Goal: Transaction & Acquisition: Book appointment/travel/reservation

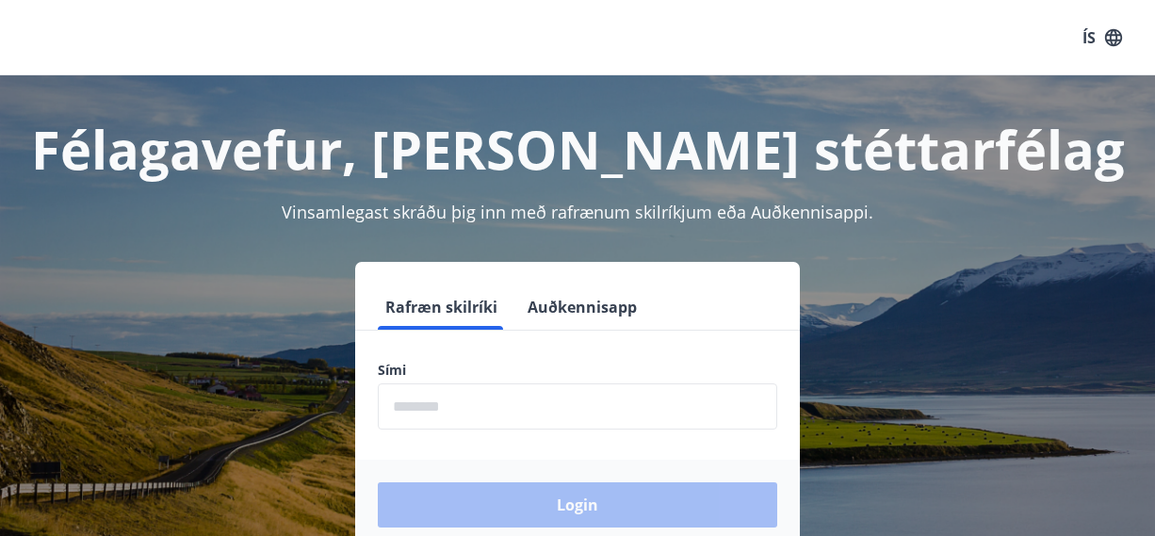
click at [1090, 39] on button "ÍS" at bounding box center [1102, 38] width 60 height 34
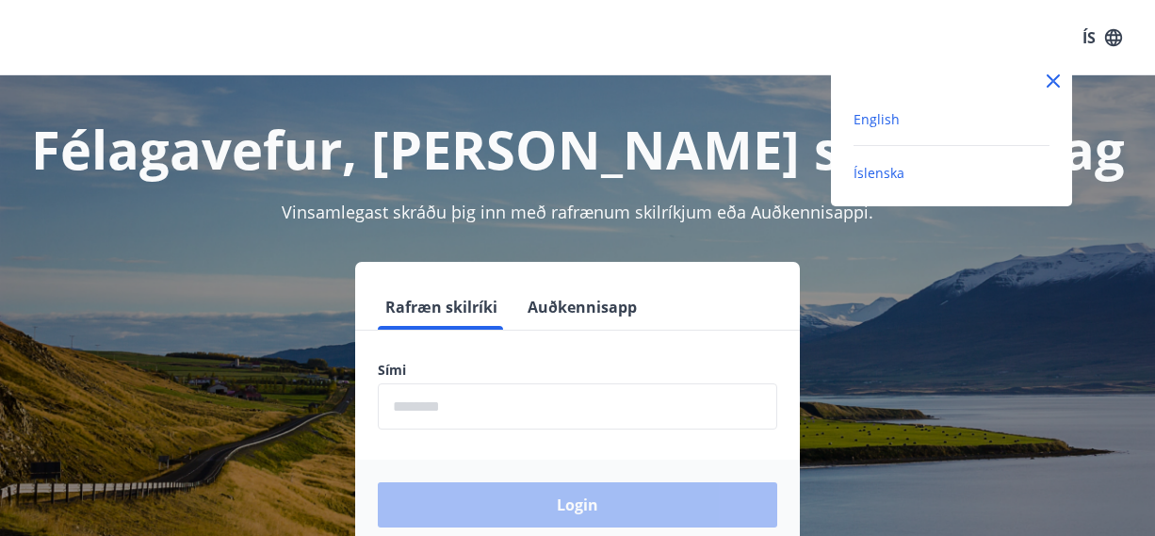
click at [876, 115] on span "English" at bounding box center [876, 119] width 46 height 18
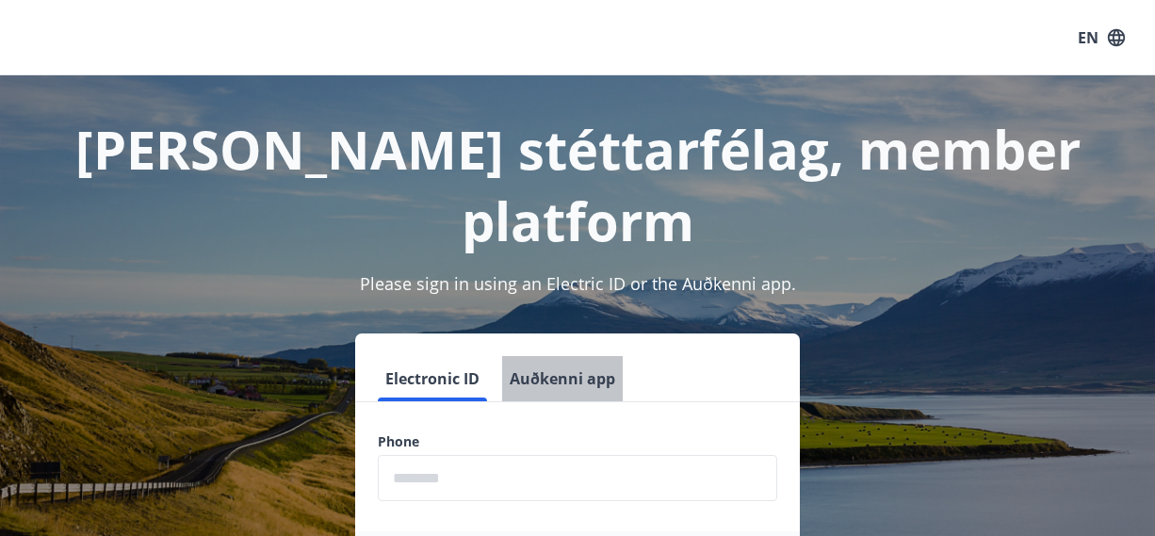
click at [567, 356] on button "Auðkenni app" at bounding box center [562, 378] width 121 height 45
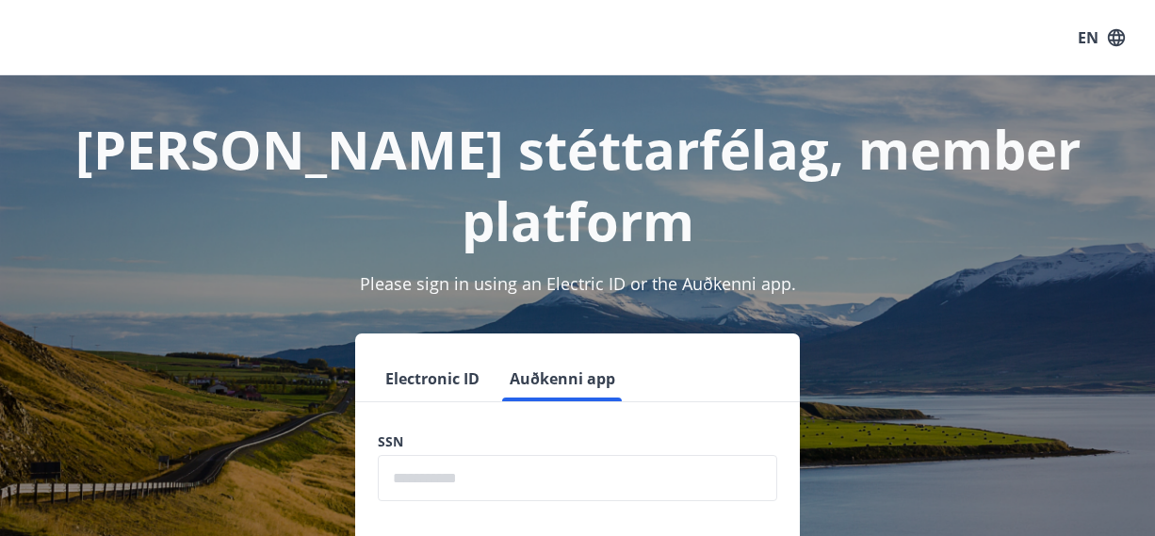
click at [499, 455] on input "text" at bounding box center [577, 478] width 399 height 46
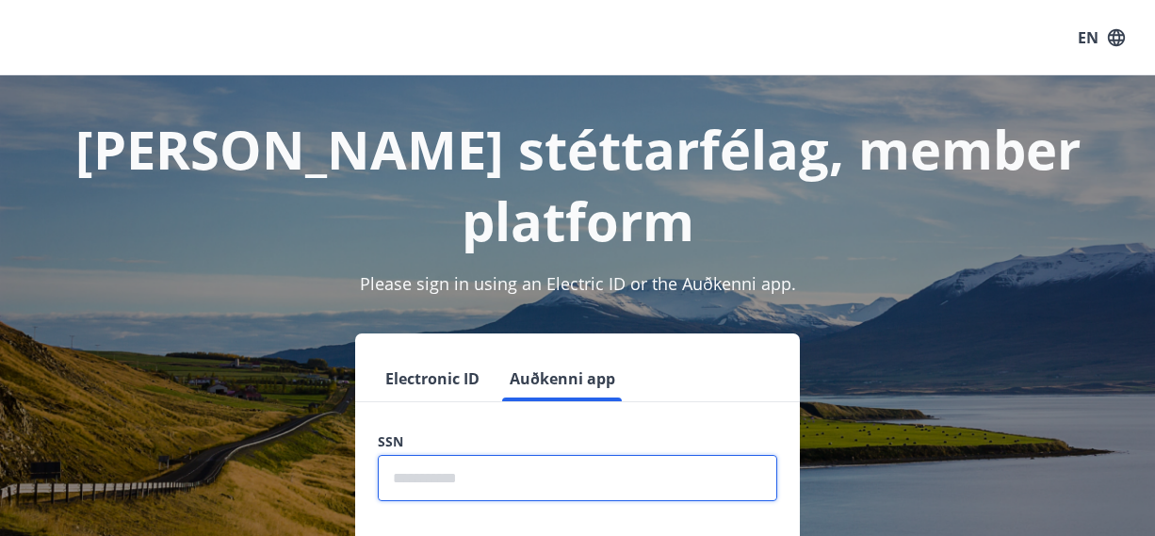
type input "**********"
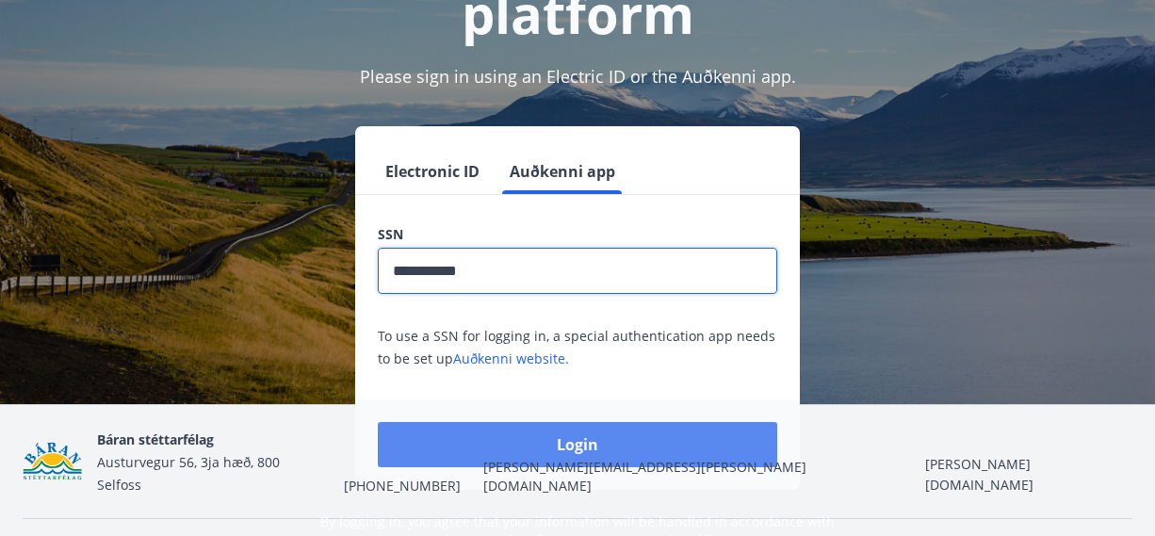
scroll to position [212, 0]
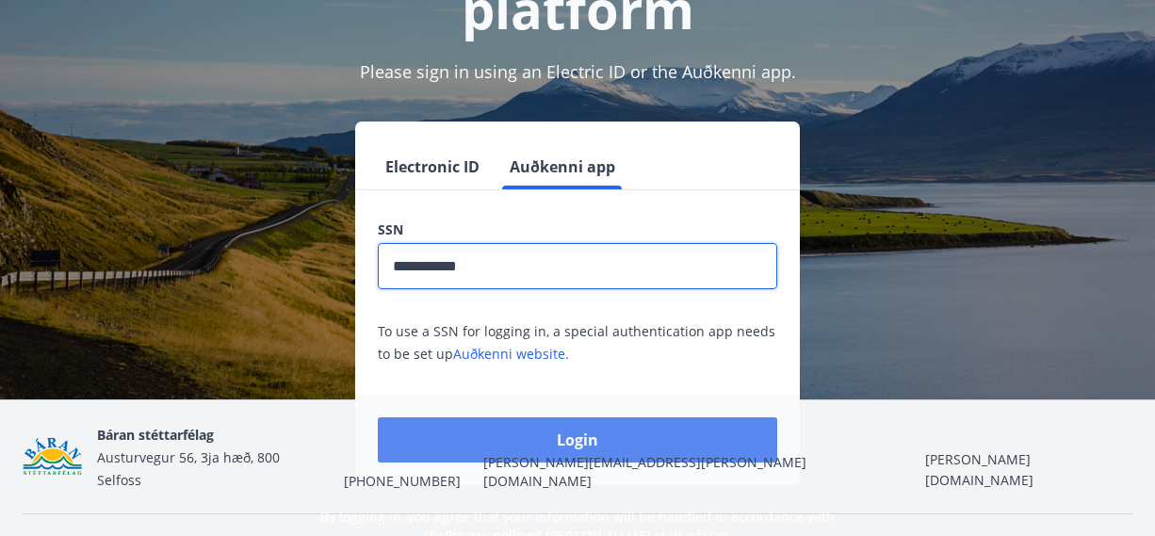
click at [553, 417] on button "Login" at bounding box center [577, 439] width 399 height 45
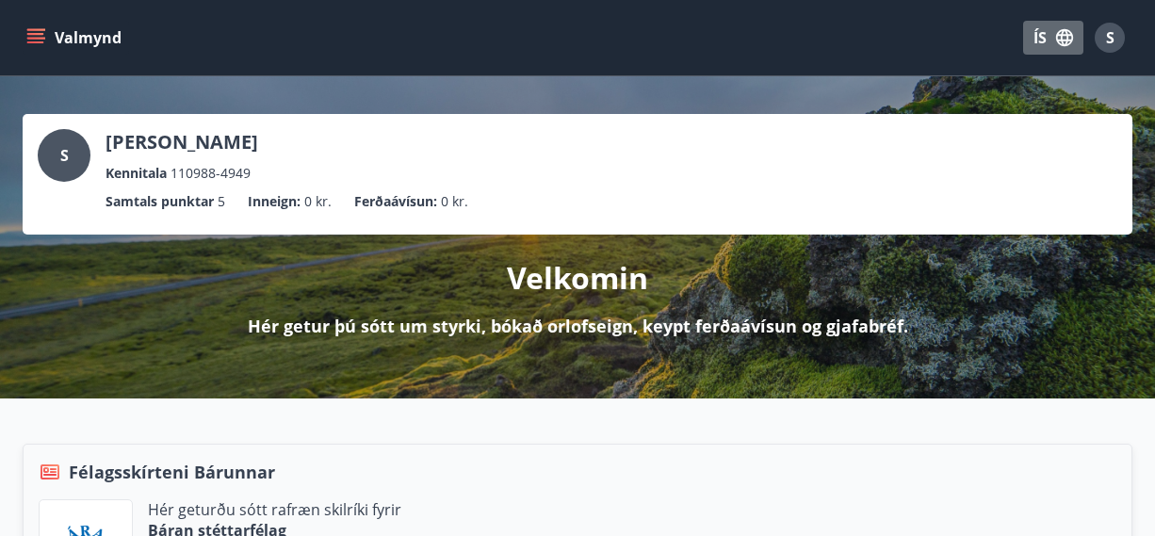
click at [1062, 36] on icon "button" at bounding box center [1064, 37] width 21 height 21
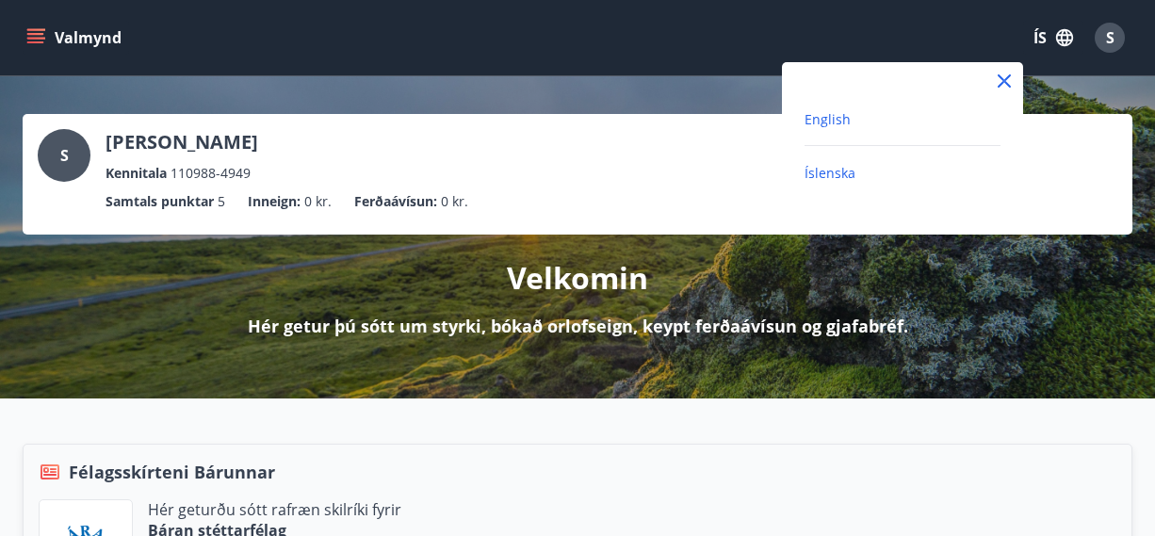
click at [846, 124] on span "English" at bounding box center [827, 119] width 46 height 18
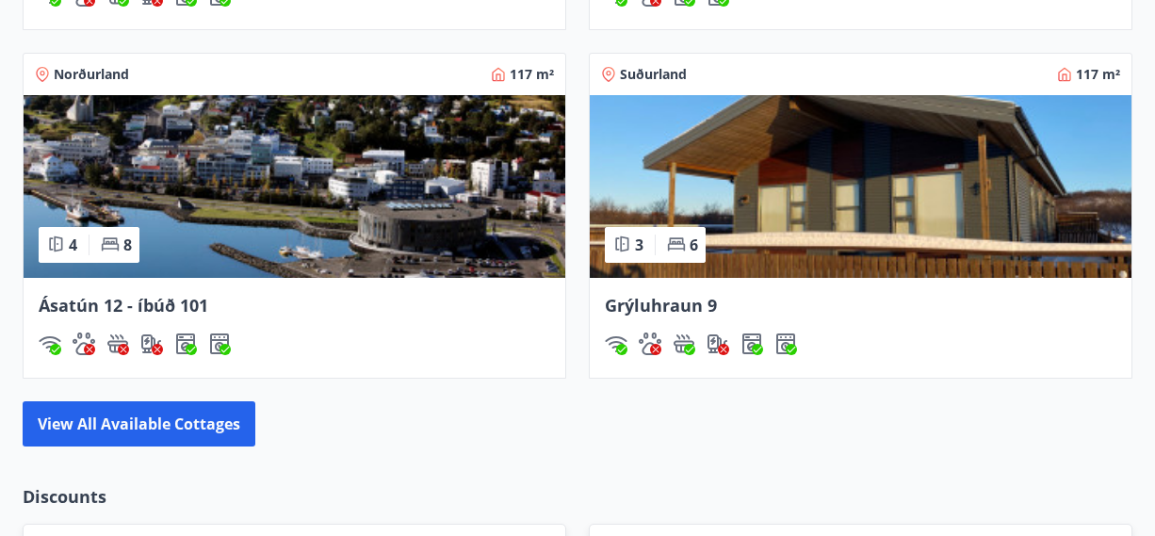
scroll to position [1769, 0]
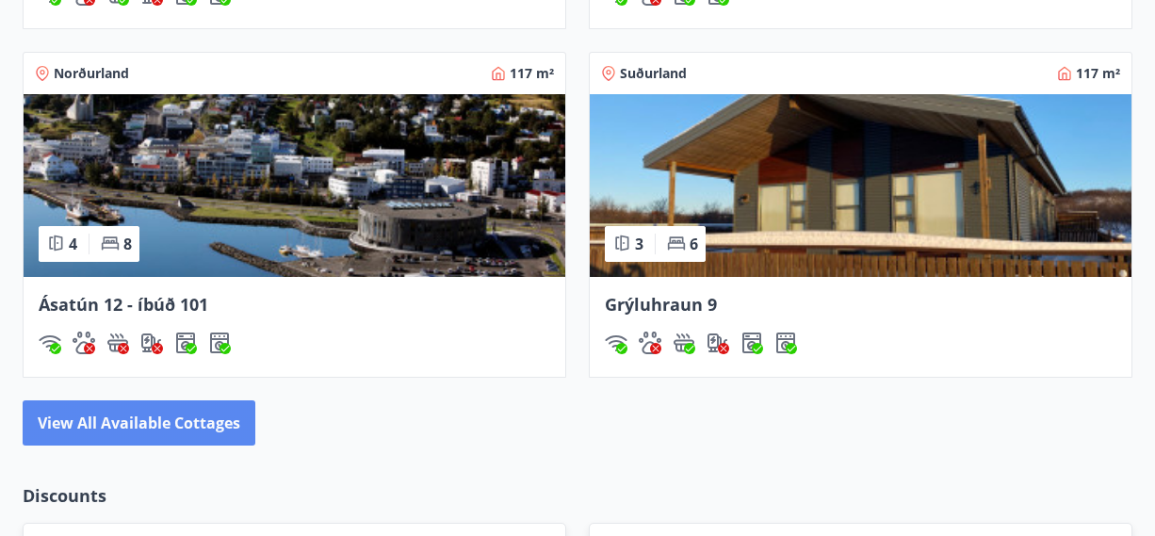
click at [187, 426] on button "View all available cottages" at bounding box center [139, 422] width 233 height 45
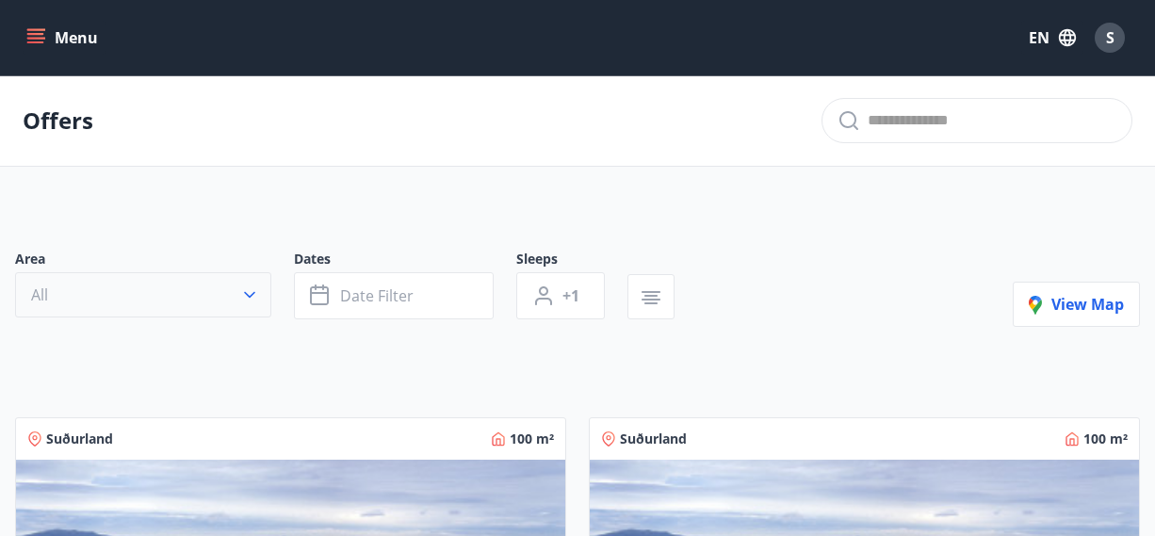
click at [250, 292] on icon "button" at bounding box center [249, 294] width 19 height 19
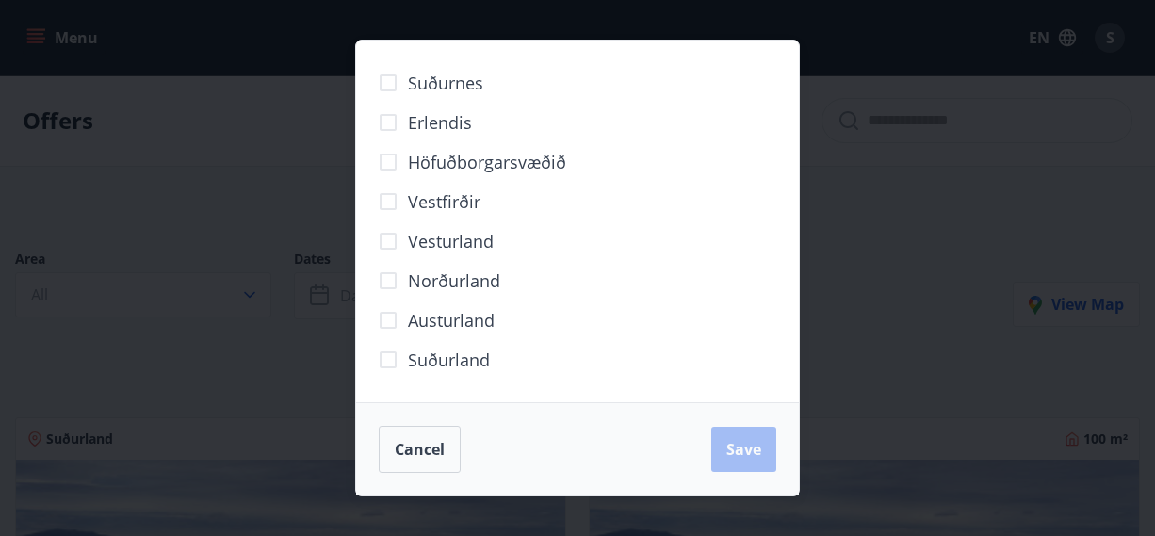
click at [323, 361] on div "Suðurnes Erlendis Höfuðborgarsvæðið Vestfirðir Vesturland Norðurland Austurland…" at bounding box center [577, 268] width 1155 height 536
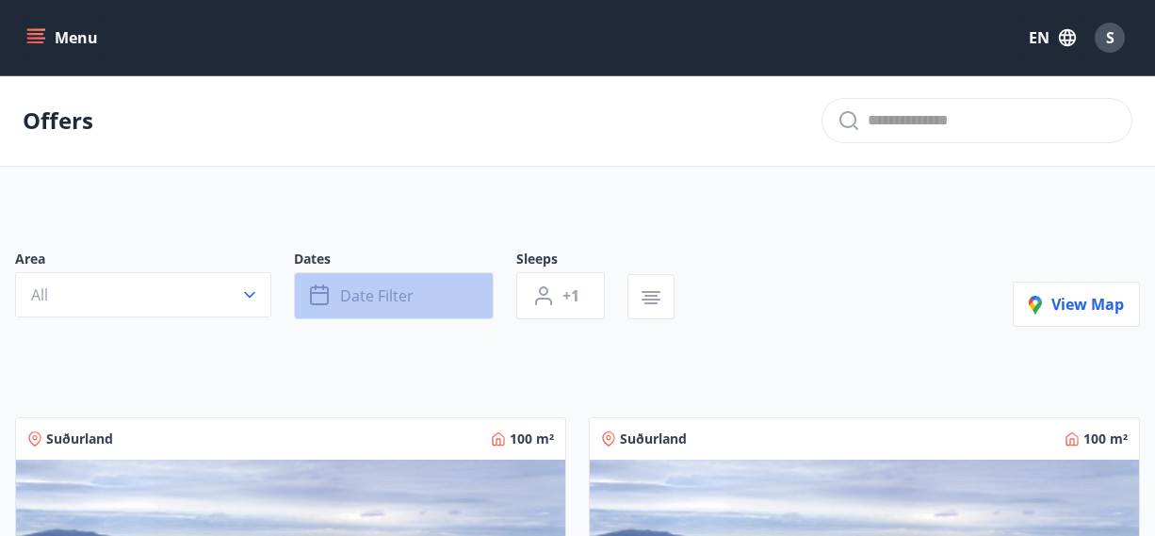
click at [373, 298] on span "Date filter" at bounding box center [376, 295] width 73 height 21
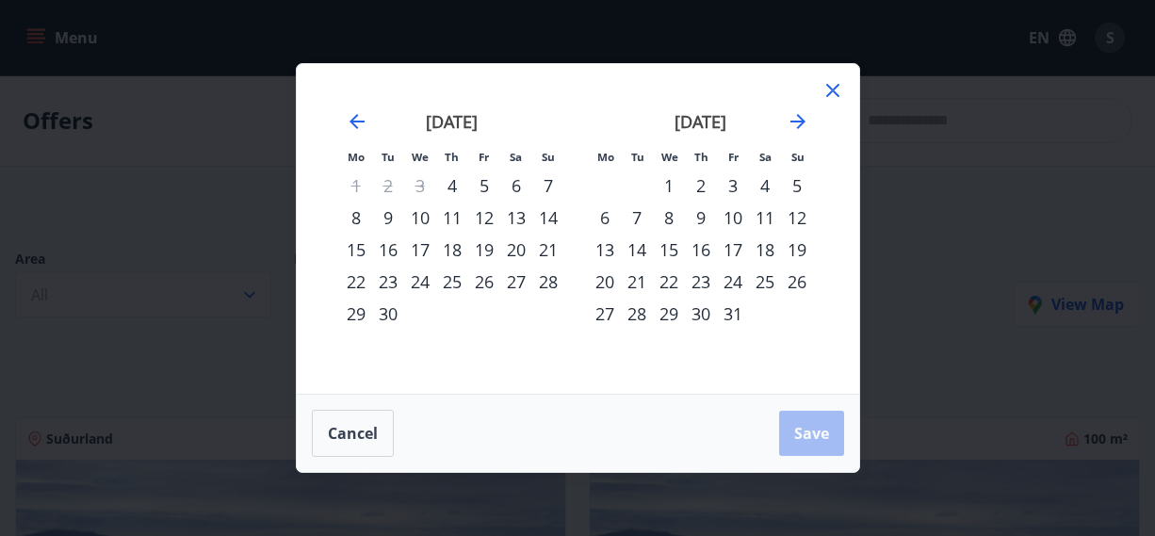
click at [489, 219] on div "12" at bounding box center [484, 218] width 32 height 32
click at [525, 216] on div "13" at bounding box center [516, 218] width 32 height 32
click at [794, 439] on span "Save" at bounding box center [811, 433] width 35 height 21
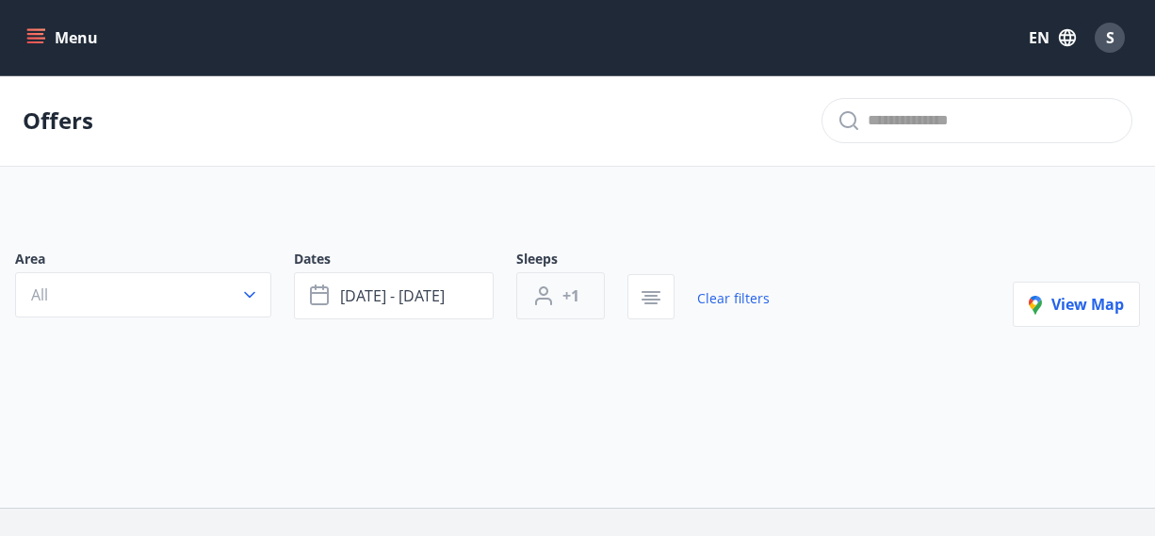
click at [553, 295] on icon "button" at bounding box center [543, 295] width 23 height 23
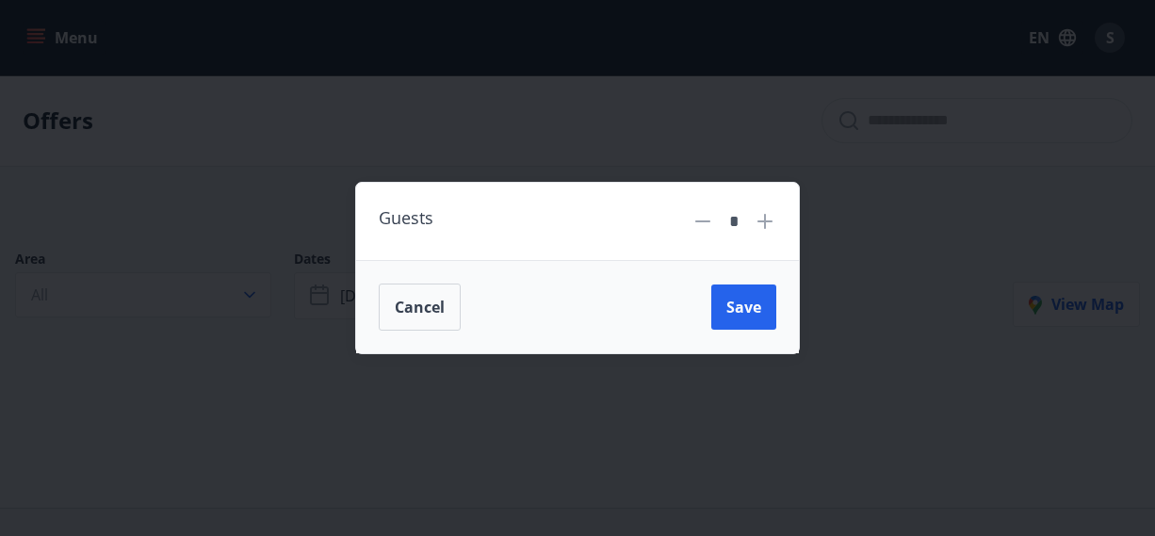
click at [767, 224] on icon at bounding box center [765, 221] width 23 height 23
click at [729, 324] on button "Save" at bounding box center [743, 306] width 65 height 45
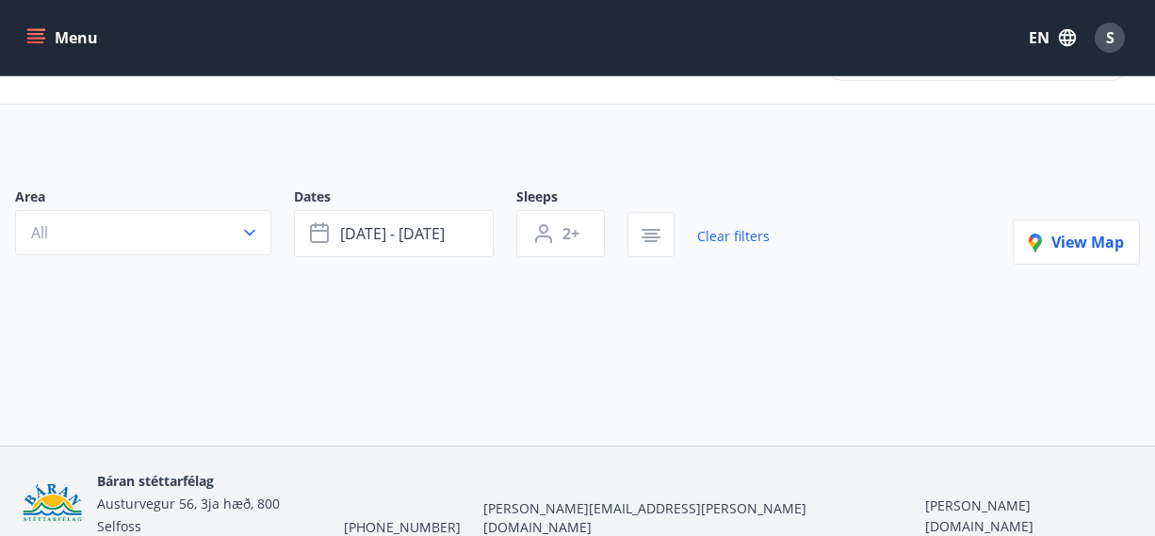
scroll to position [73, 0]
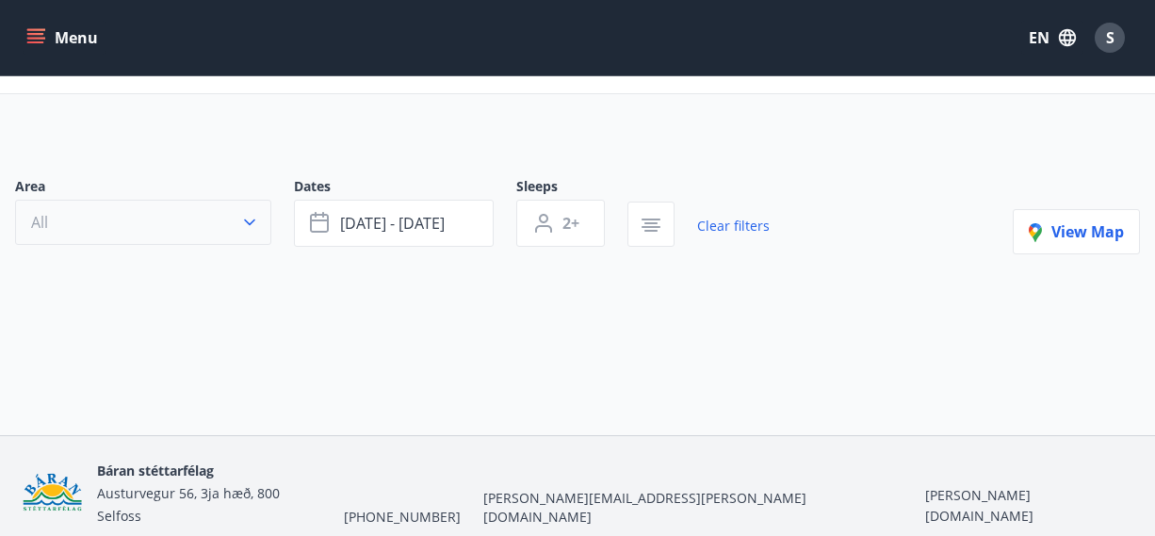
click at [251, 227] on icon "button" at bounding box center [249, 222] width 19 height 19
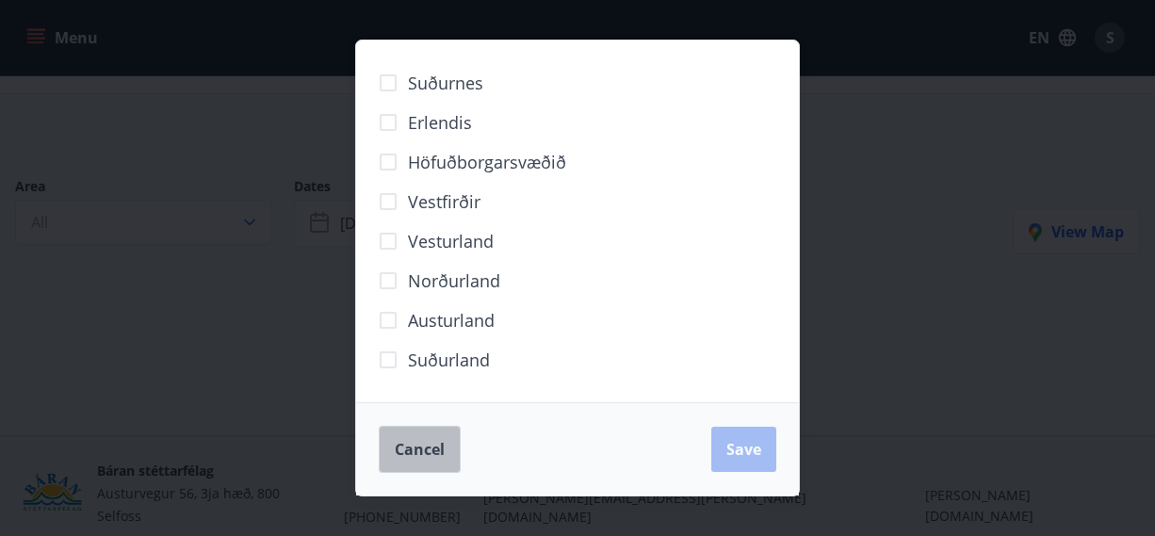
click at [431, 445] on span "Cancel" at bounding box center [420, 449] width 50 height 21
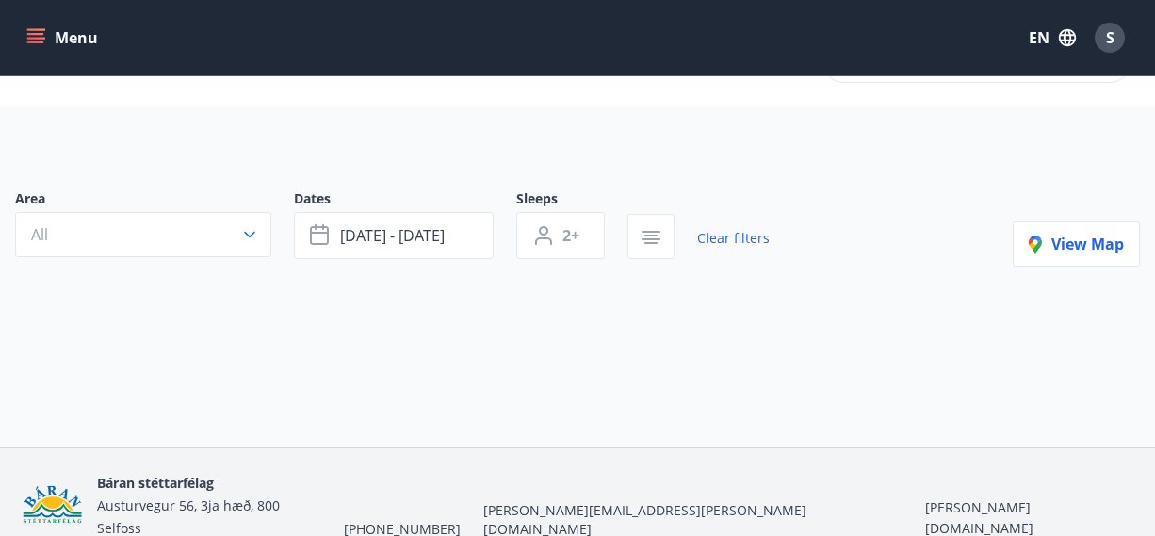
scroll to position [59, 0]
click at [447, 238] on button "Sep 12 - Sep 13" at bounding box center [394, 236] width 200 height 47
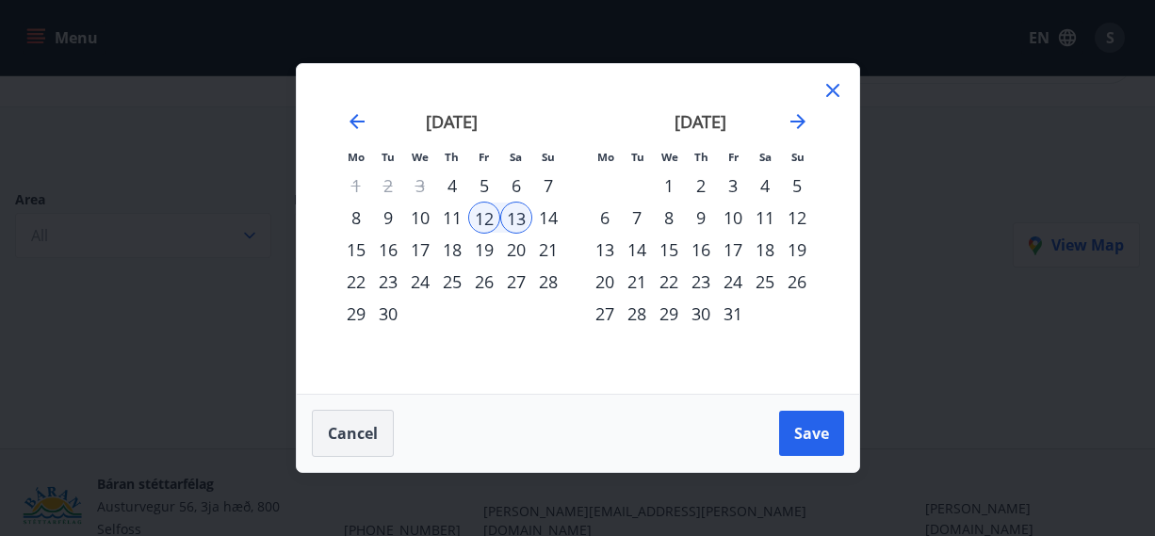
click at [369, 435] on span "Cancel" at bounding box center [353, 433] width 50 height 21
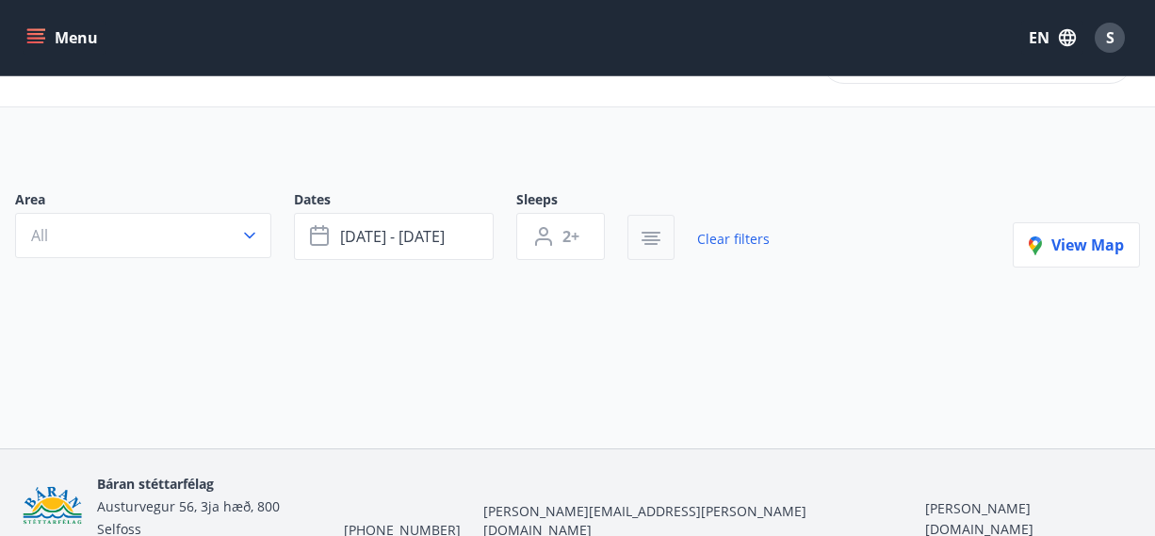
click at [651, 237] on icon "button" at bounding box center [651, 238] width 23 height 23
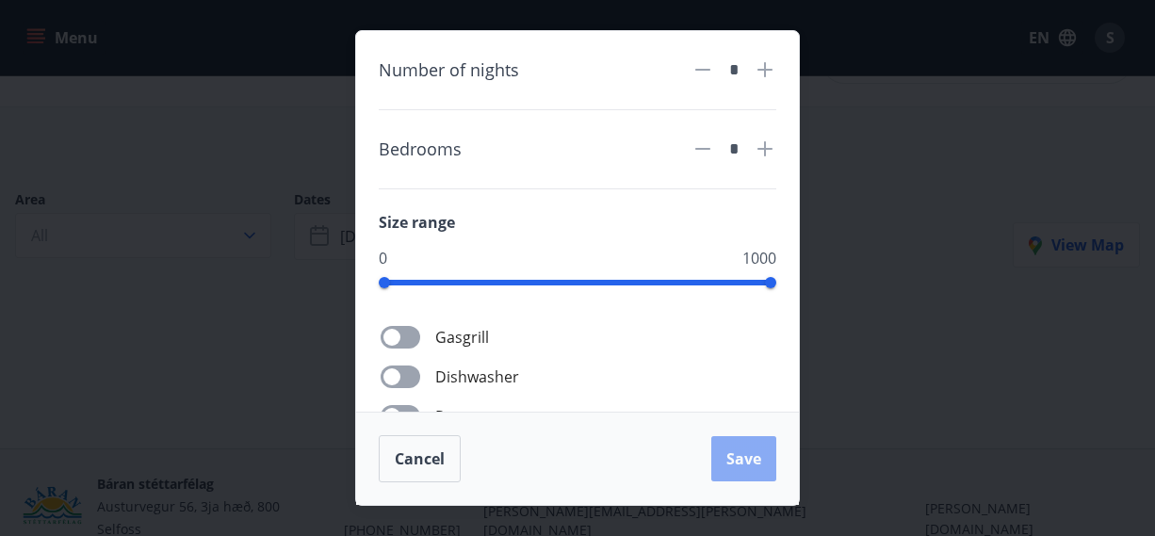
click at [750, 462] on span "Save" at bounding box center [743, 458] width 35 height 21
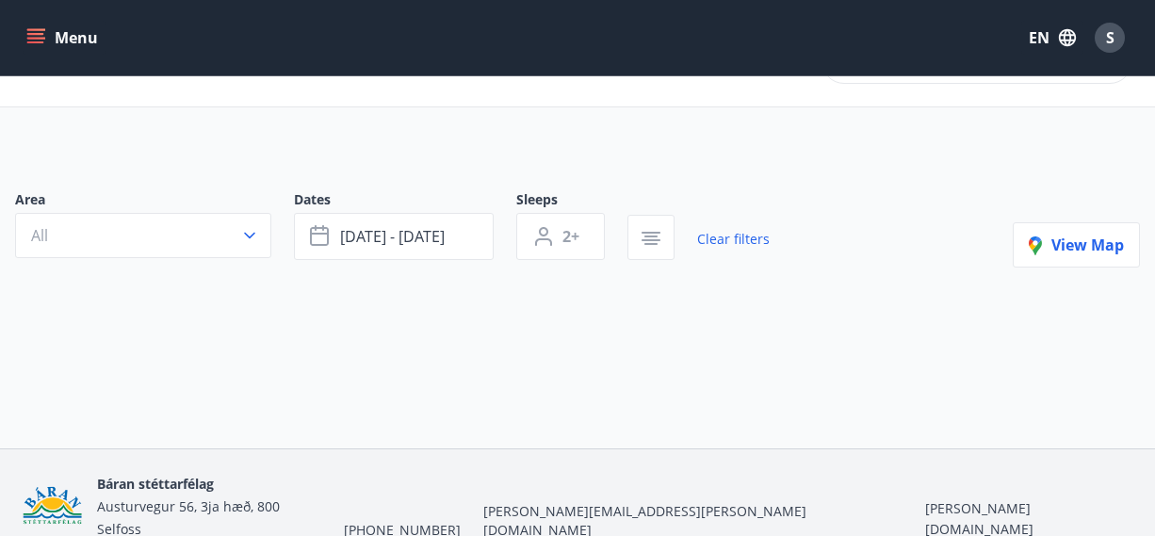
scroll to position [130, 0]
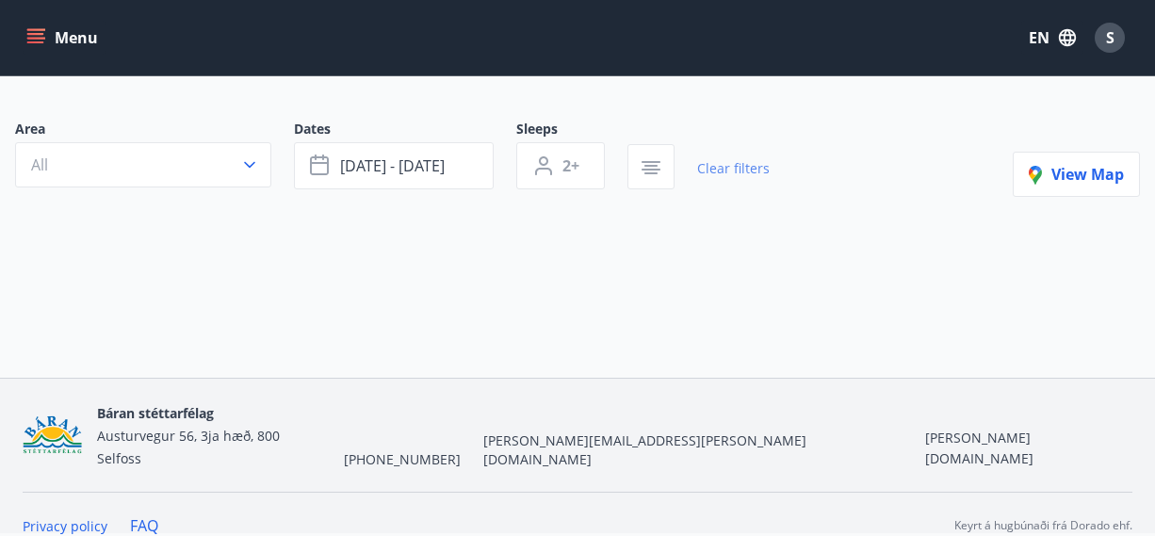
click at [738, 169] on link "Clear filters" at bounding box center [733, 168] width 73 height 41
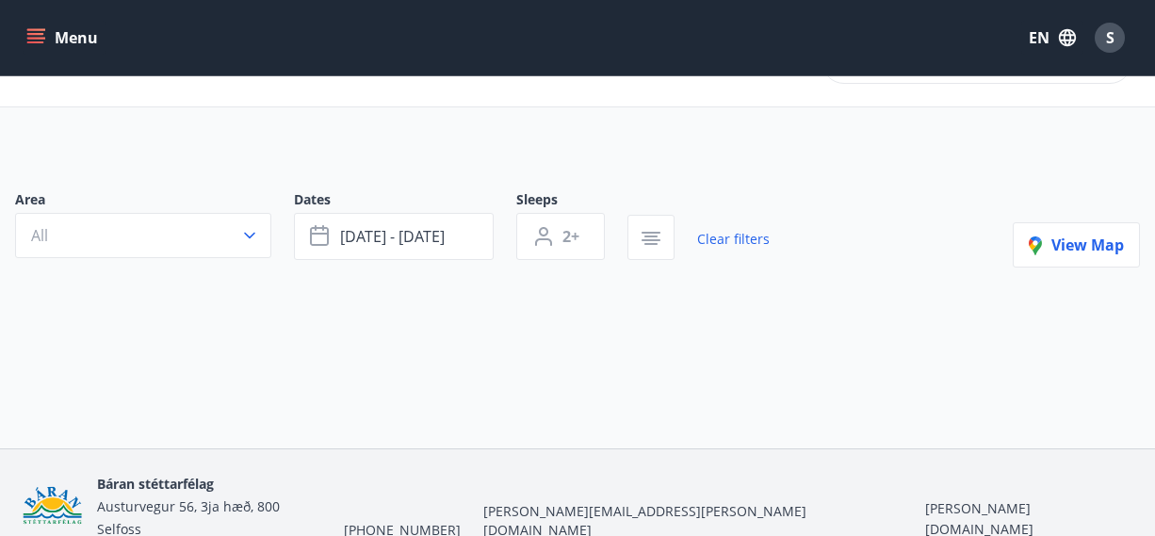
type input "*"
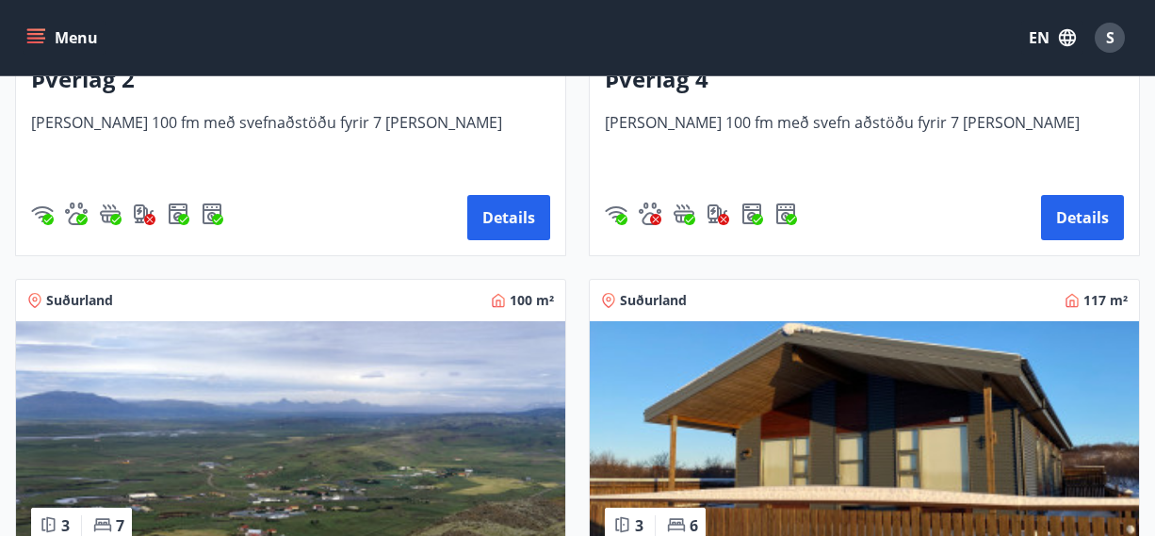
scroll to position [423, 0]
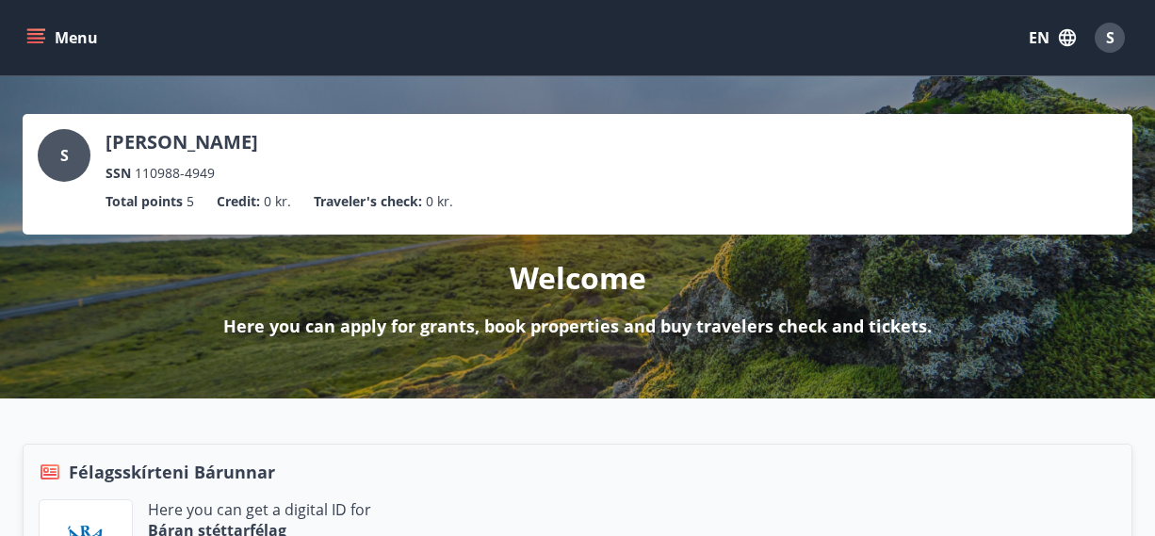
click at [29, 31] on icon "menu" at bounding box center [35, 37] width 19 height 19
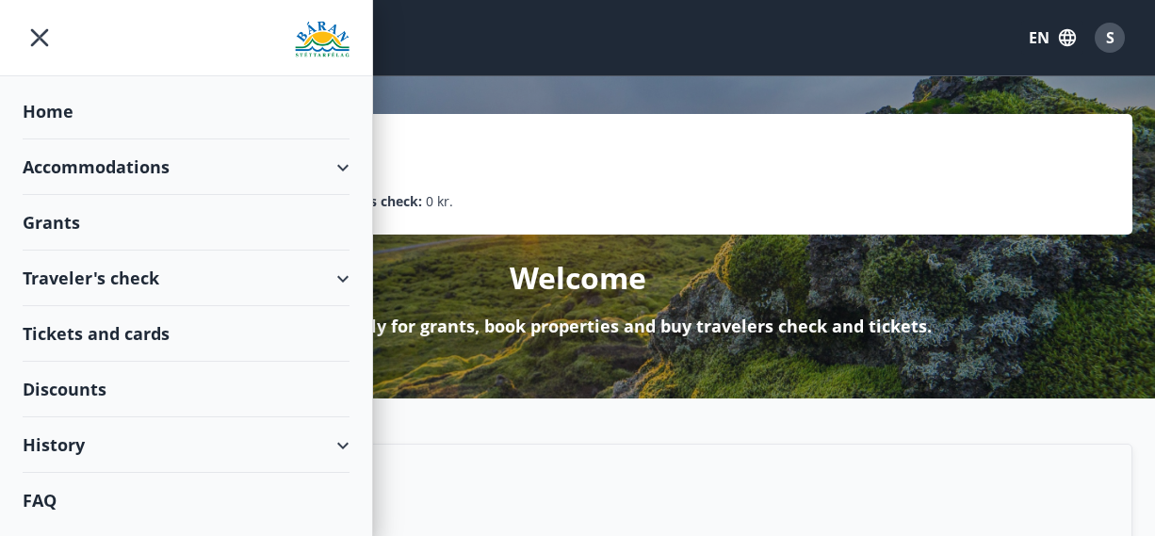
click at [346, 160] on div "Accommodations" at bounding box center [186, 167] width 327 height 56
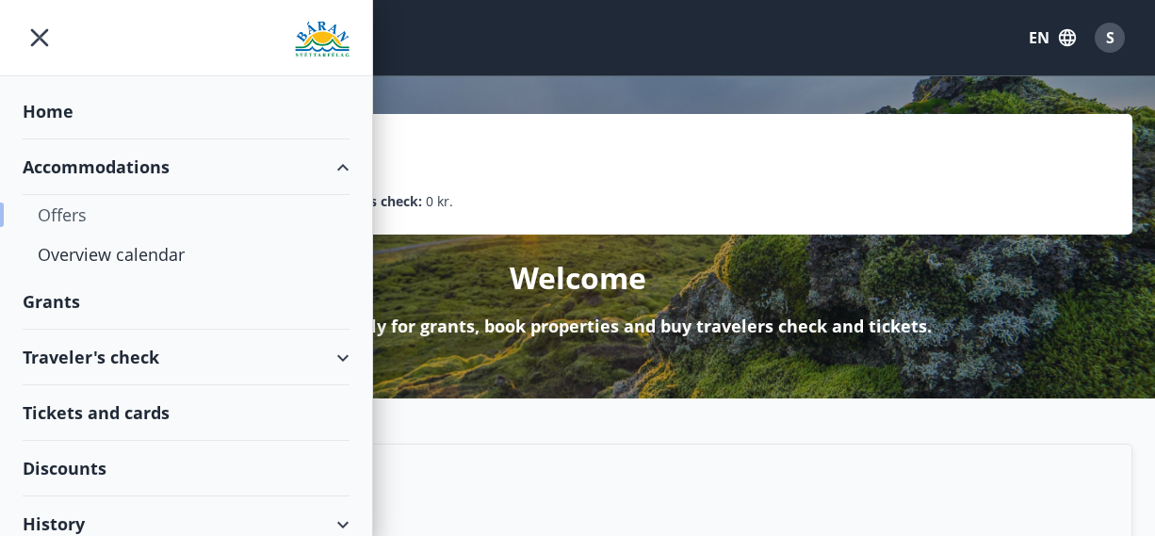
click at [59, 214] on div "Offers" at bounding box center [186, 215] width 297 height 40
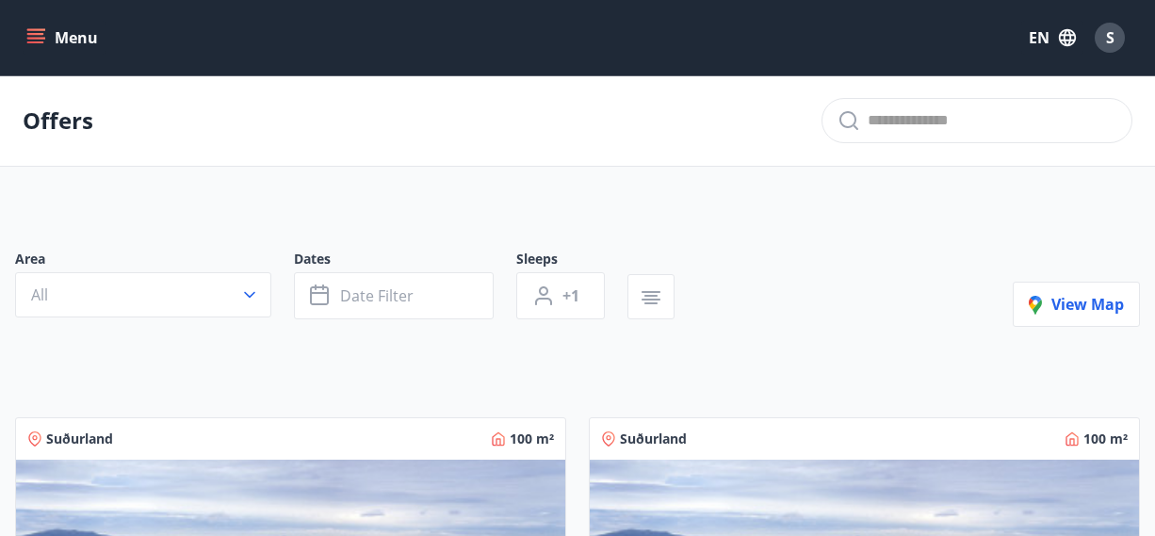
click at [44, 36] on icon "menu" at bounding box center [35, 37] width 19 height 19
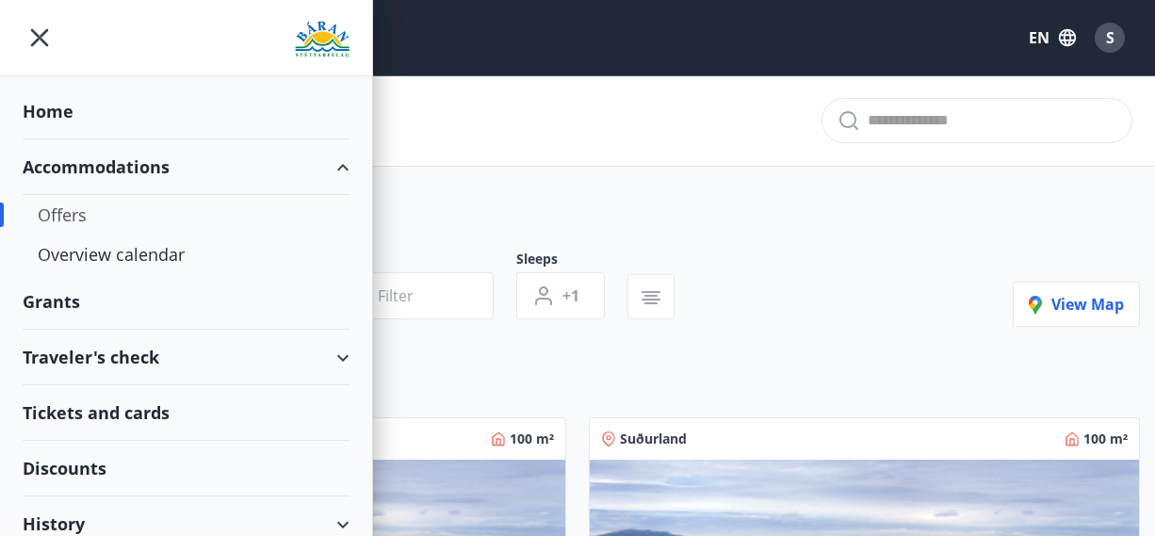
scroll to position [71, 0]
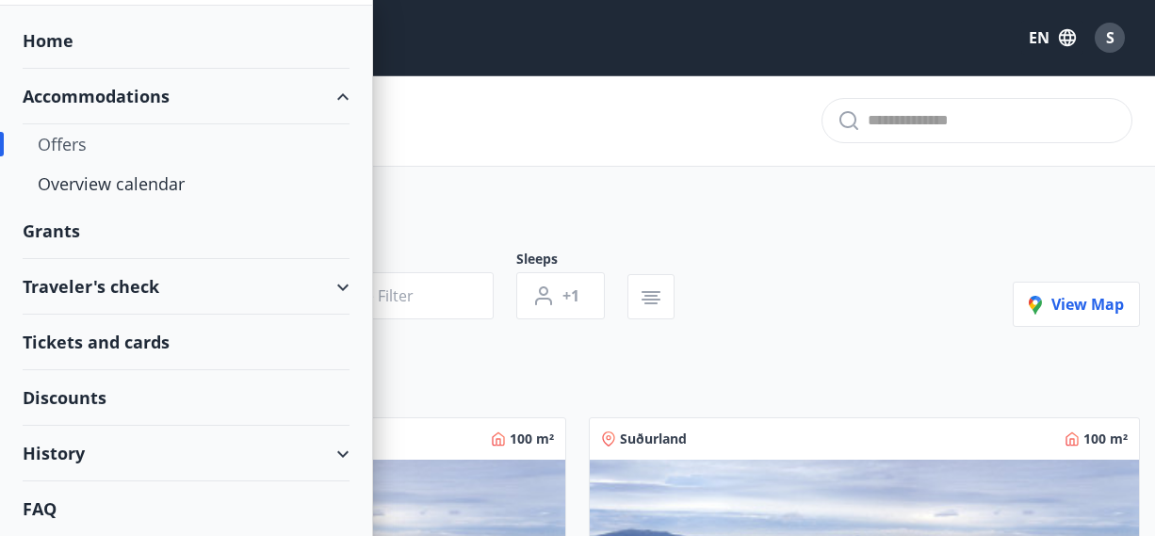
click at [342, 287] on div "Traveler's check" at bounding box center [186, 287] width 327 height 56
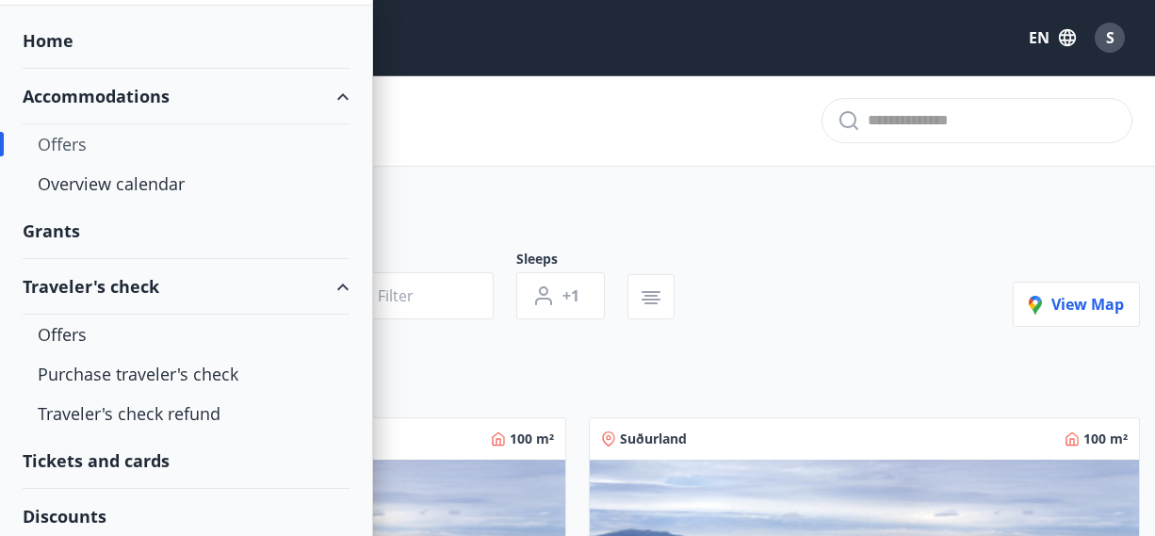
click at [342, 287] on div "Traveler's check" at bounding box center [186, 287] width 327 height 56
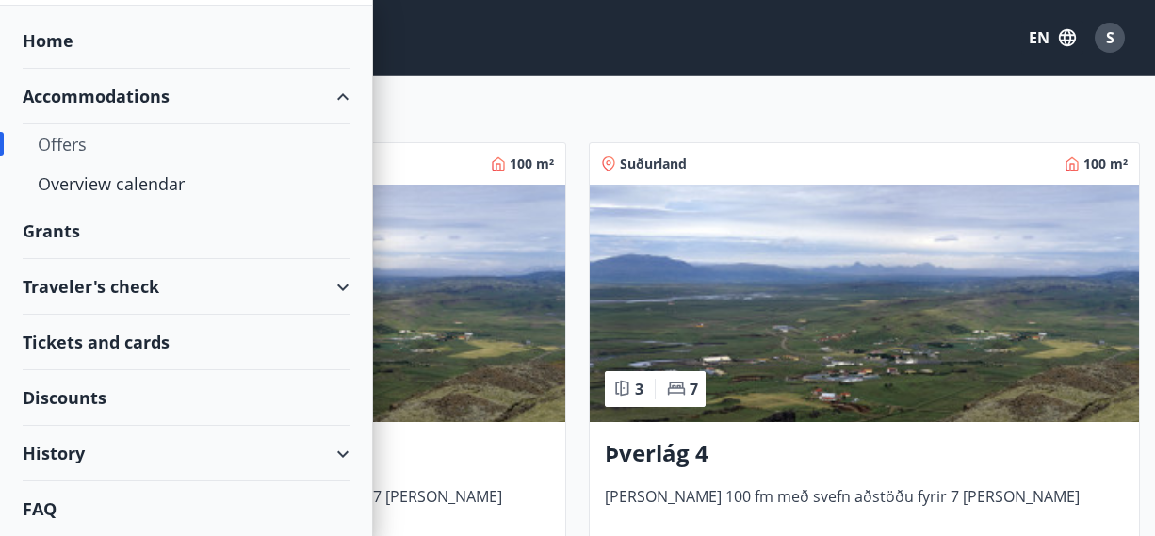
scroll to position [280, 0]
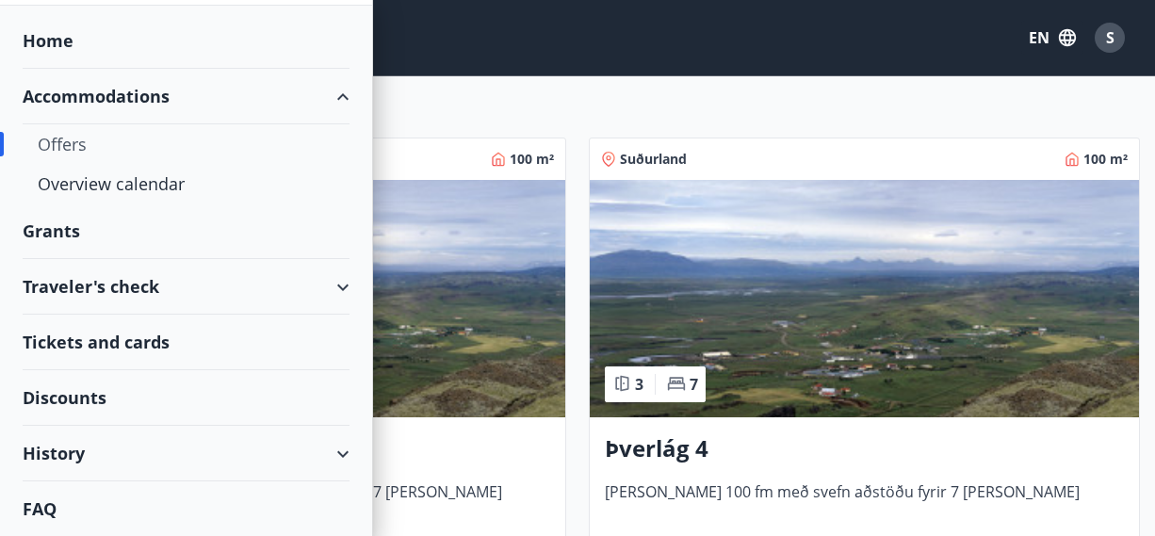
click at [90, 402] on div "Discounts" at bounding box center [186, 398] width 327 height 56
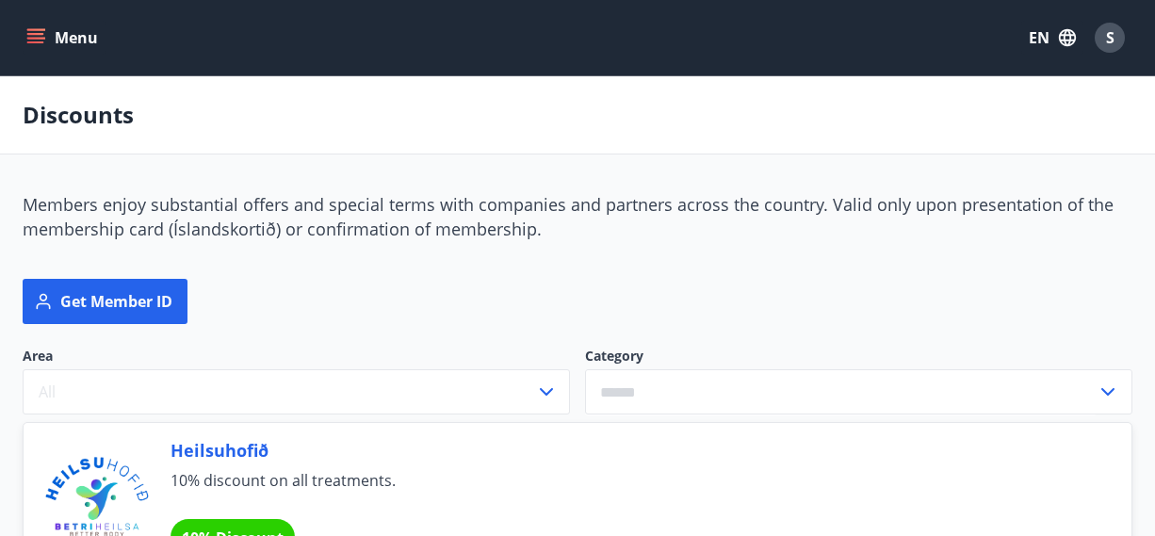
click at [1106, 37] on span "S" at bounding box center [1110, 37] width 8 height 21
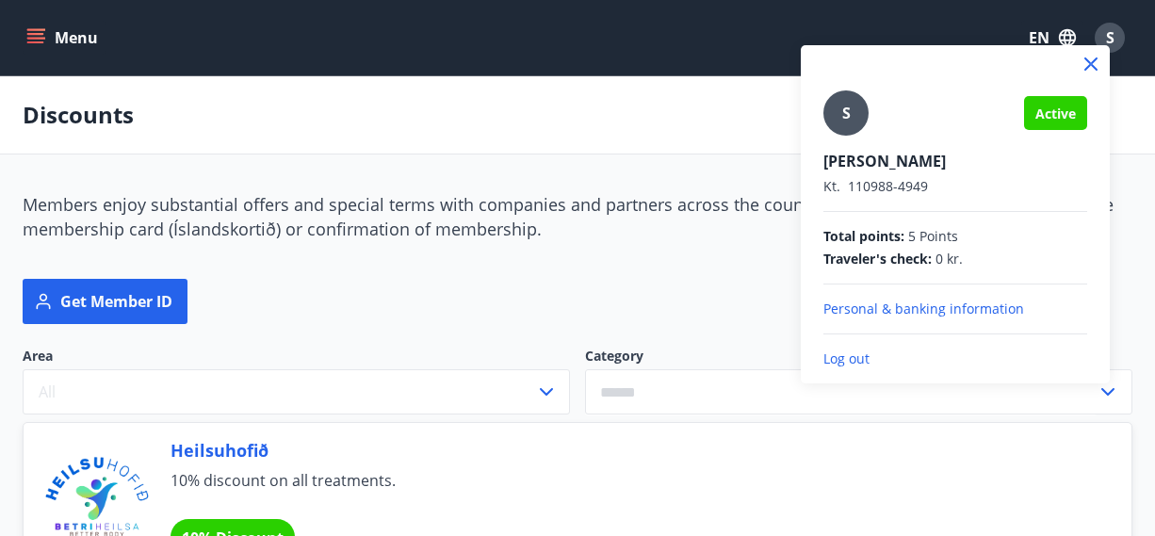
click at [842, 357] on p "Log out" at bounding box center [955, 358] width 264 height 19
